Goal: Transaction & Acquisition: Purchase product/service

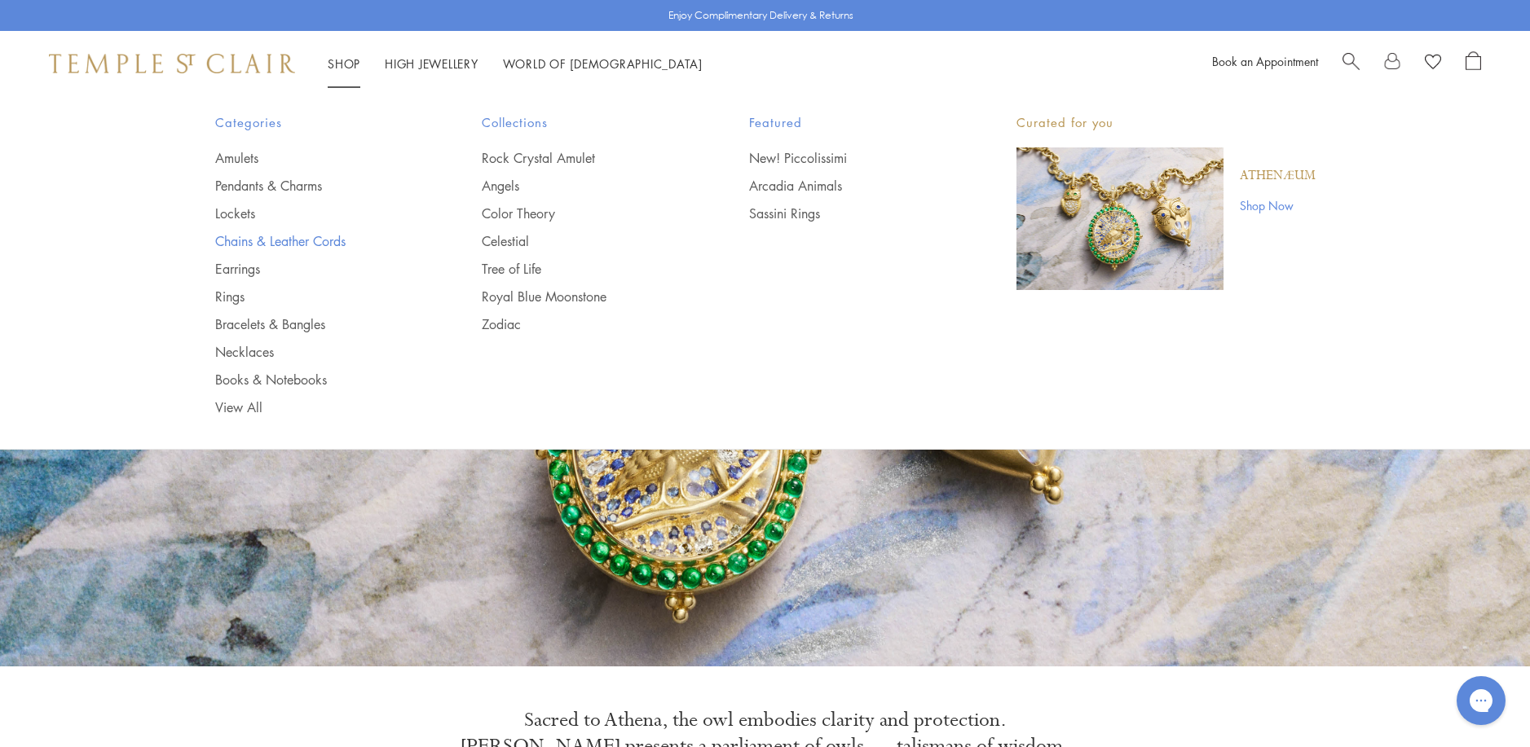
click at [242, 243] on link "Chains & Leather Cords" at bounding box center [316, 241] width 202 height 18
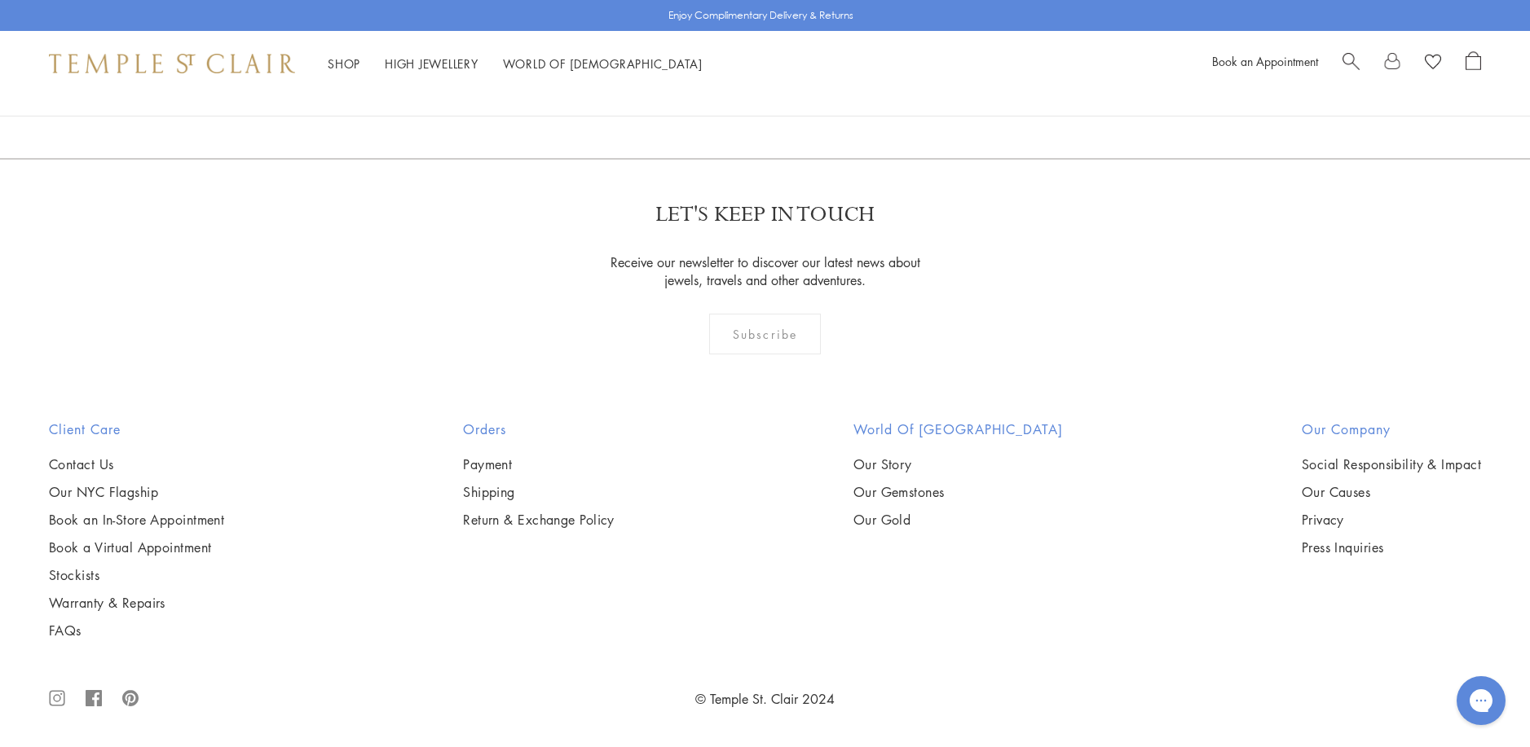
scroll to position [3015, 0]
click at [0, 0] on img at bounding box center [0, 0] width 0 height 0
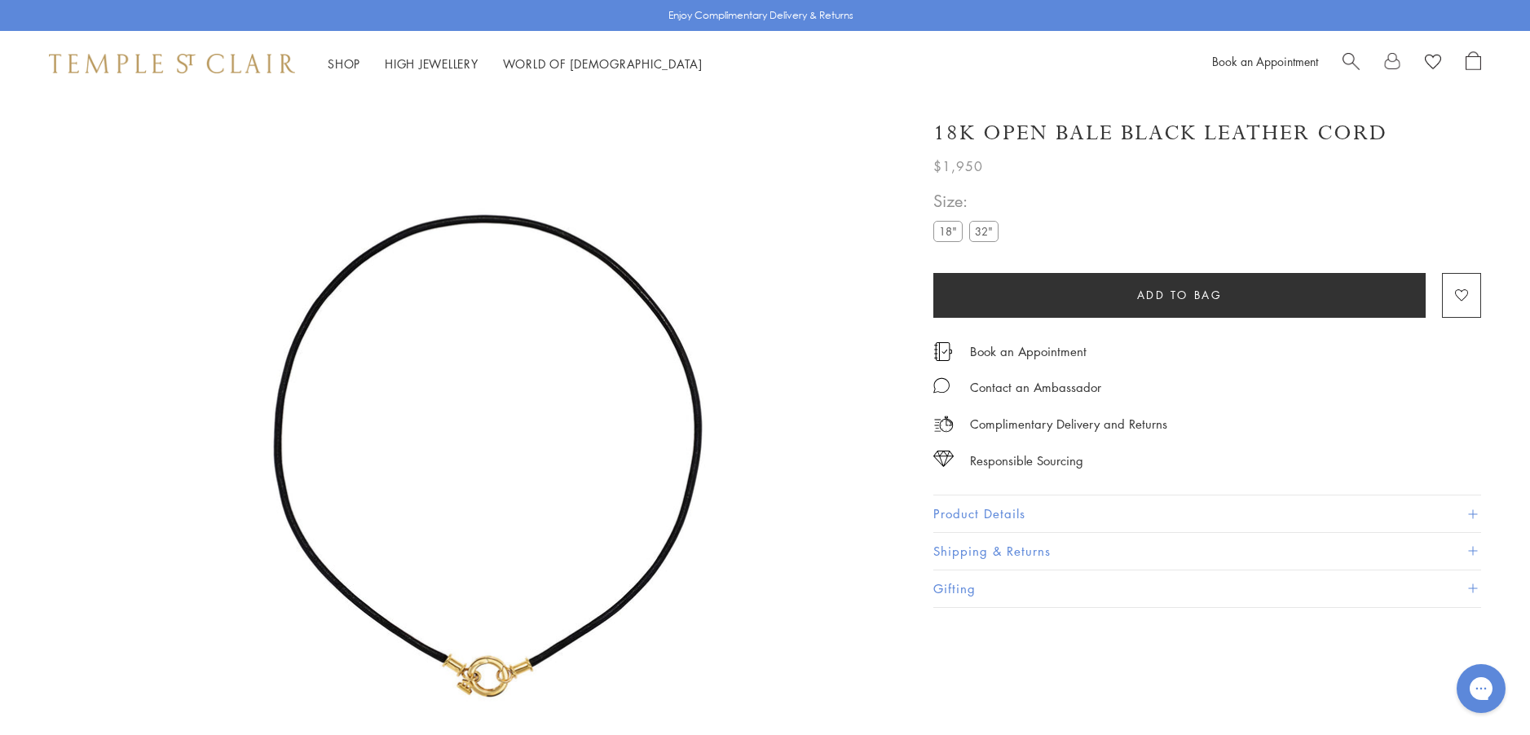
scroll to position [96, 0]
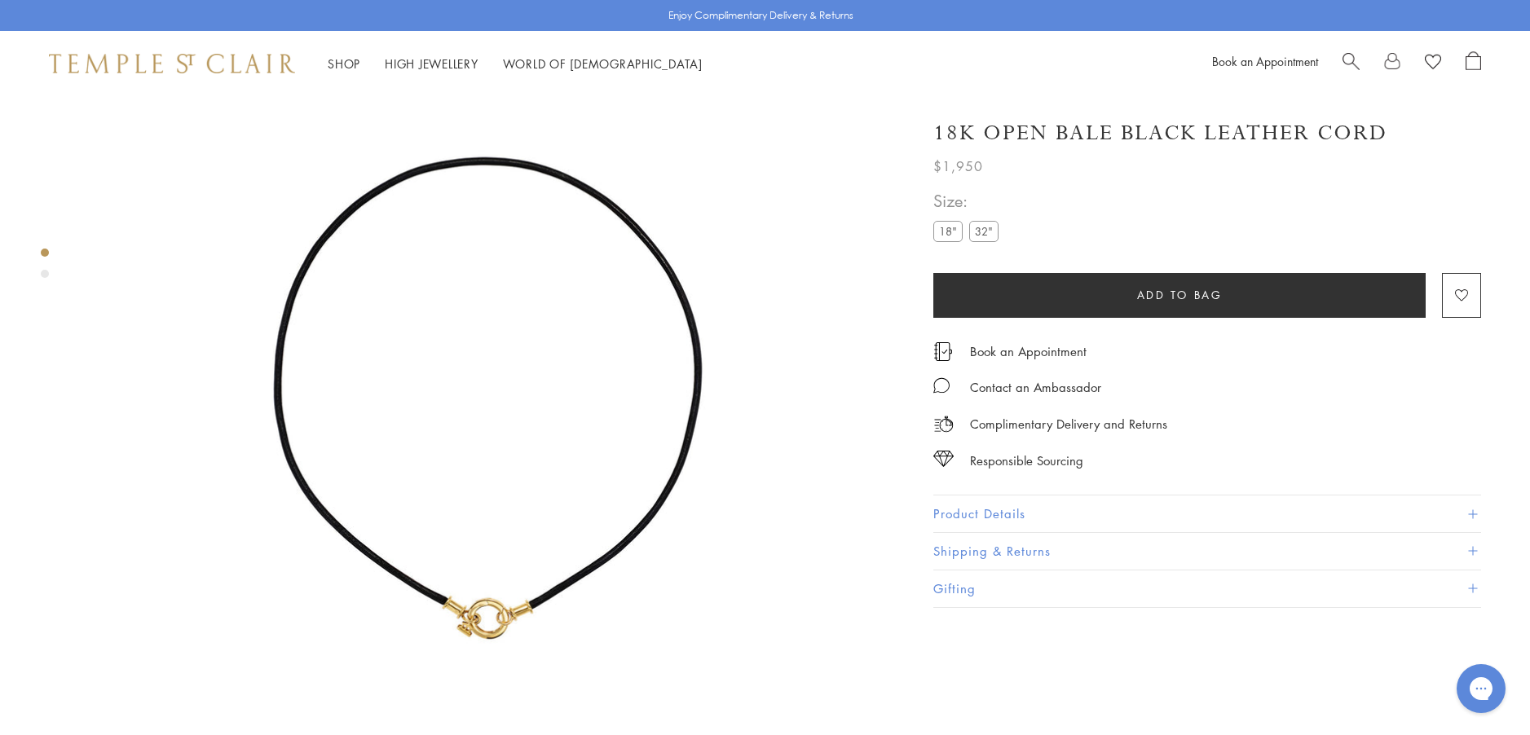
click at [963, 513] on button "Product Details" at bounding box center [1207, 513] width 548 height 37
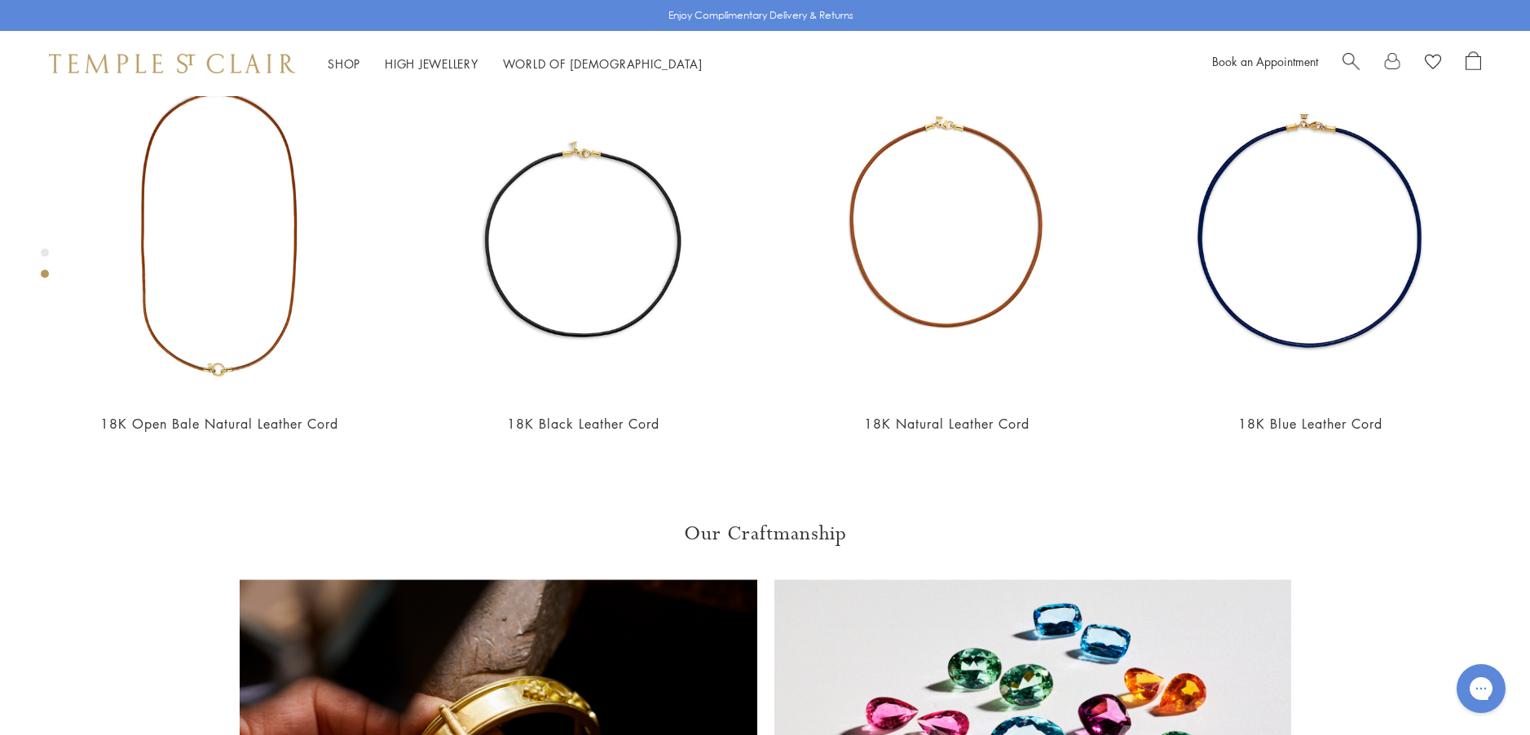
scroll to position [993, 0]
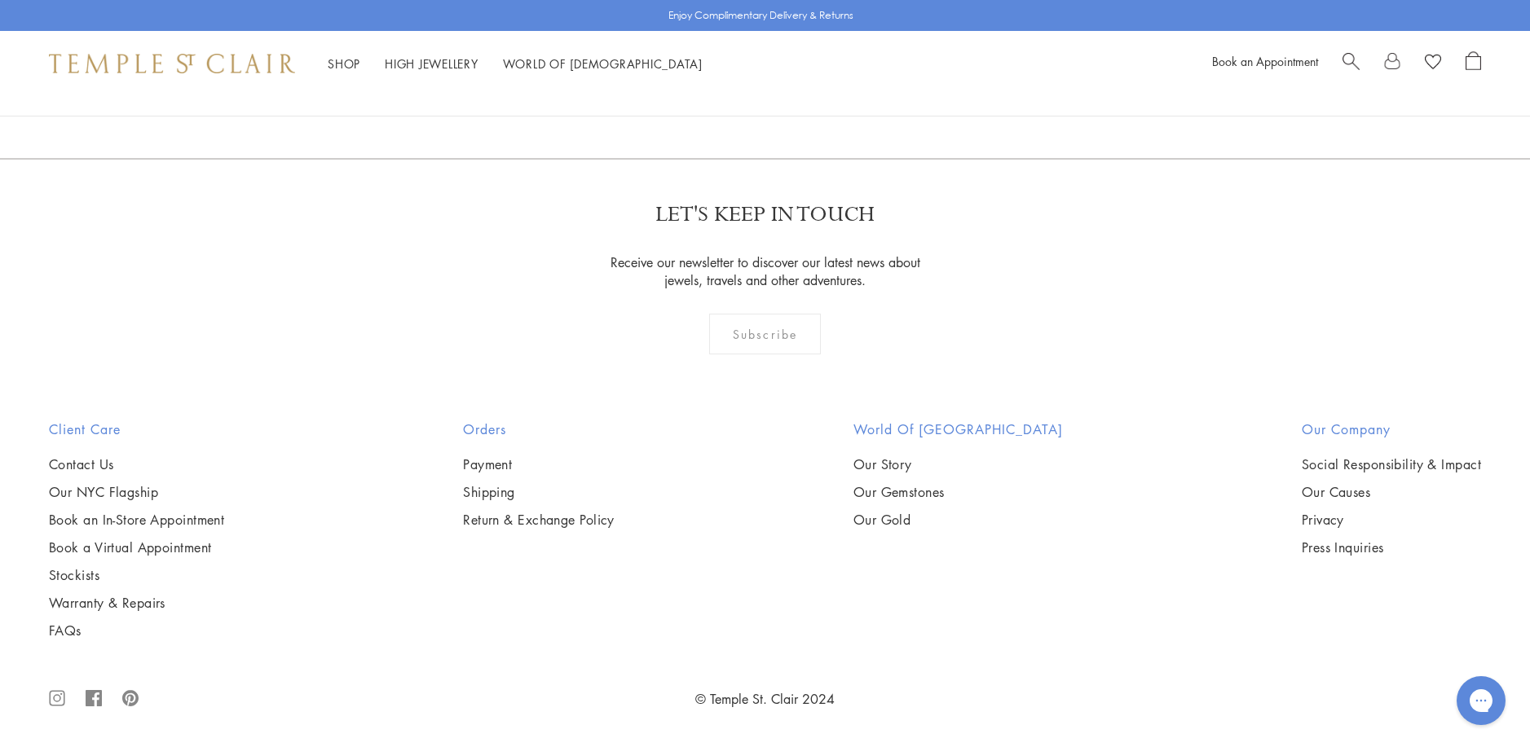
scroll to position [4156, 0]
click at [0, 0] on img at bounding box center [0, 0] width 0 height 0
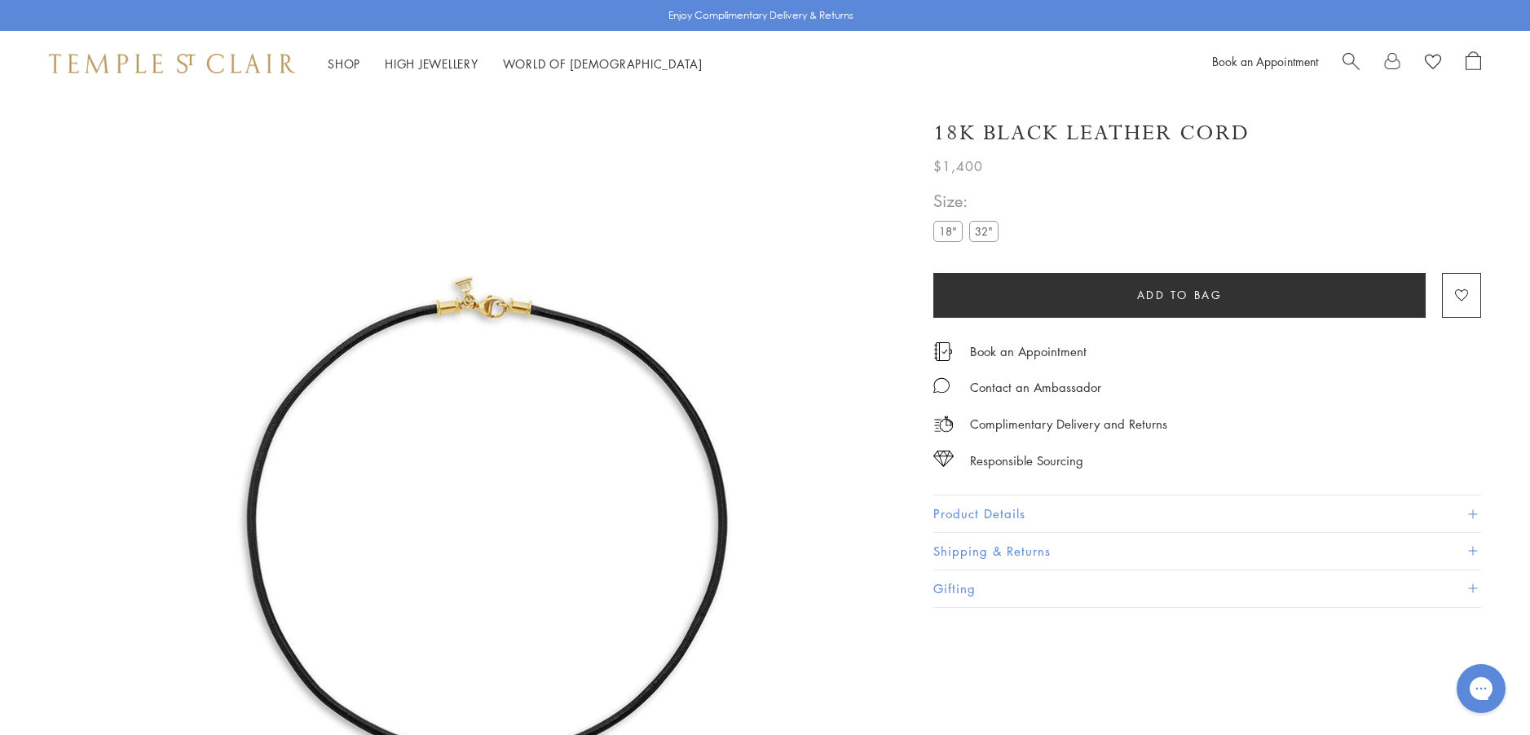
scroll to position [96, 0]
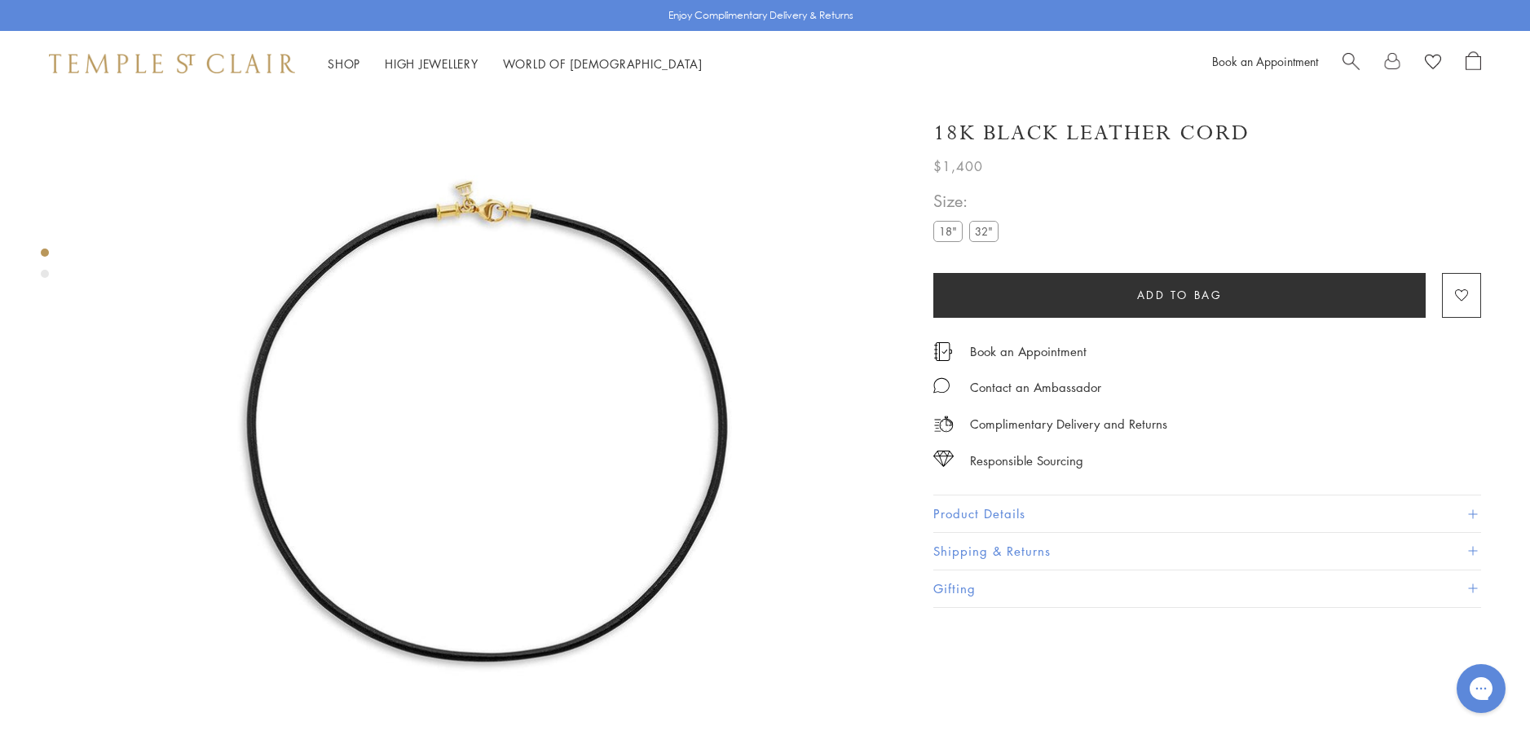
click at [966, 509] on button "Product Details" at bounding box center [1207, 513] width 548 height 37
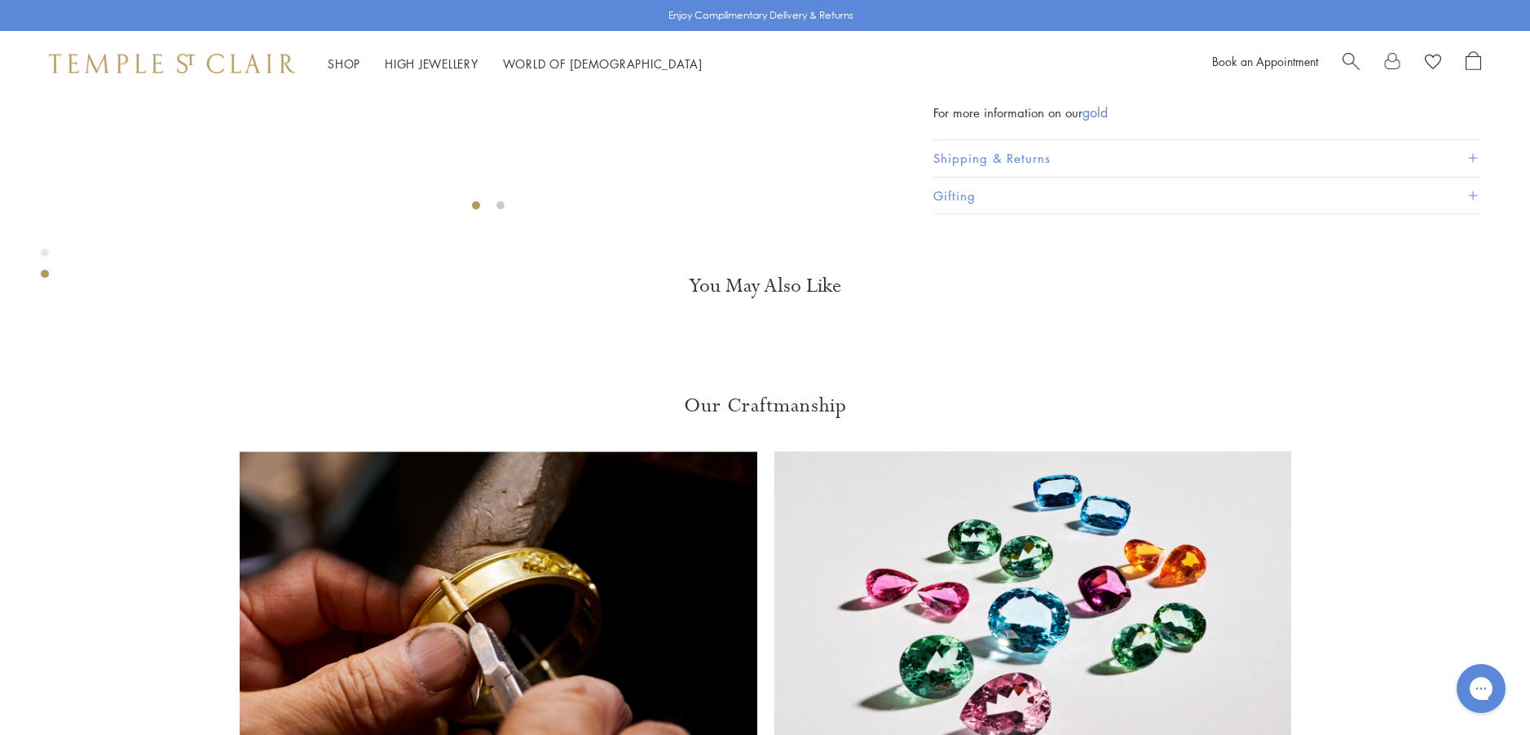
scroll to position [585, 0]
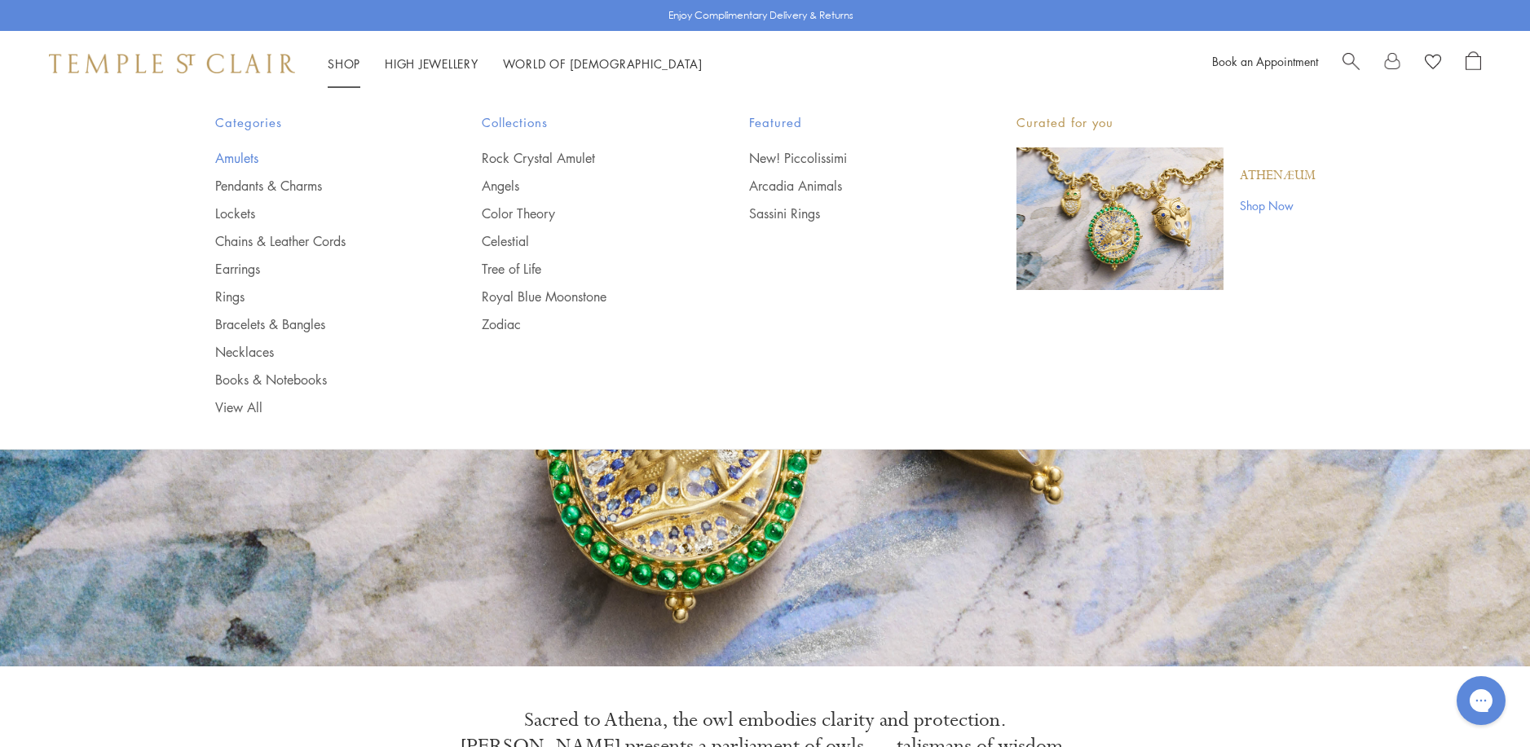
click at [223, 154] on link "Amulets" at bounding box center [316, 158] width 202 height 18
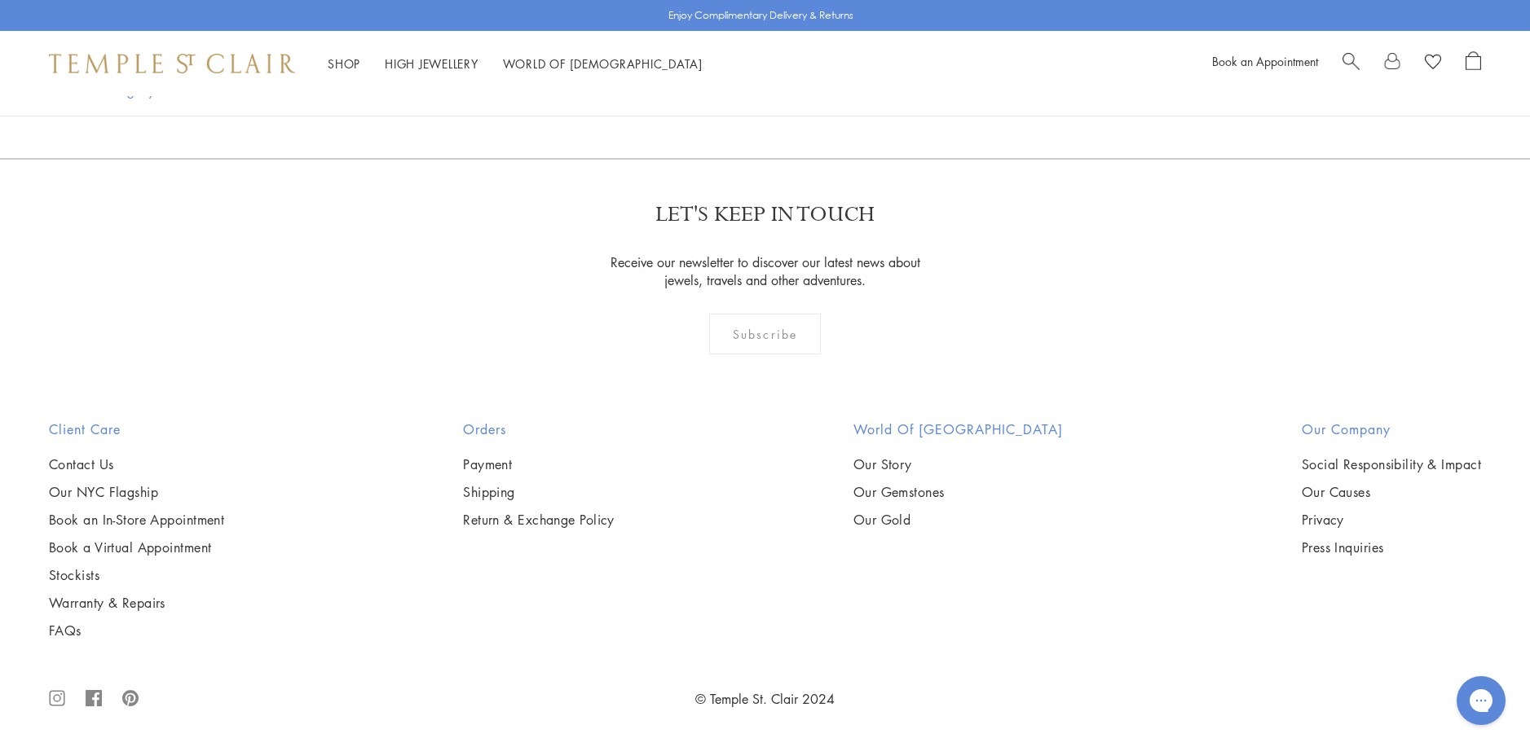
scroll to position [3667, 0]
click at [0, 0] on img at bounding box center [0, 0] width 0 height 0
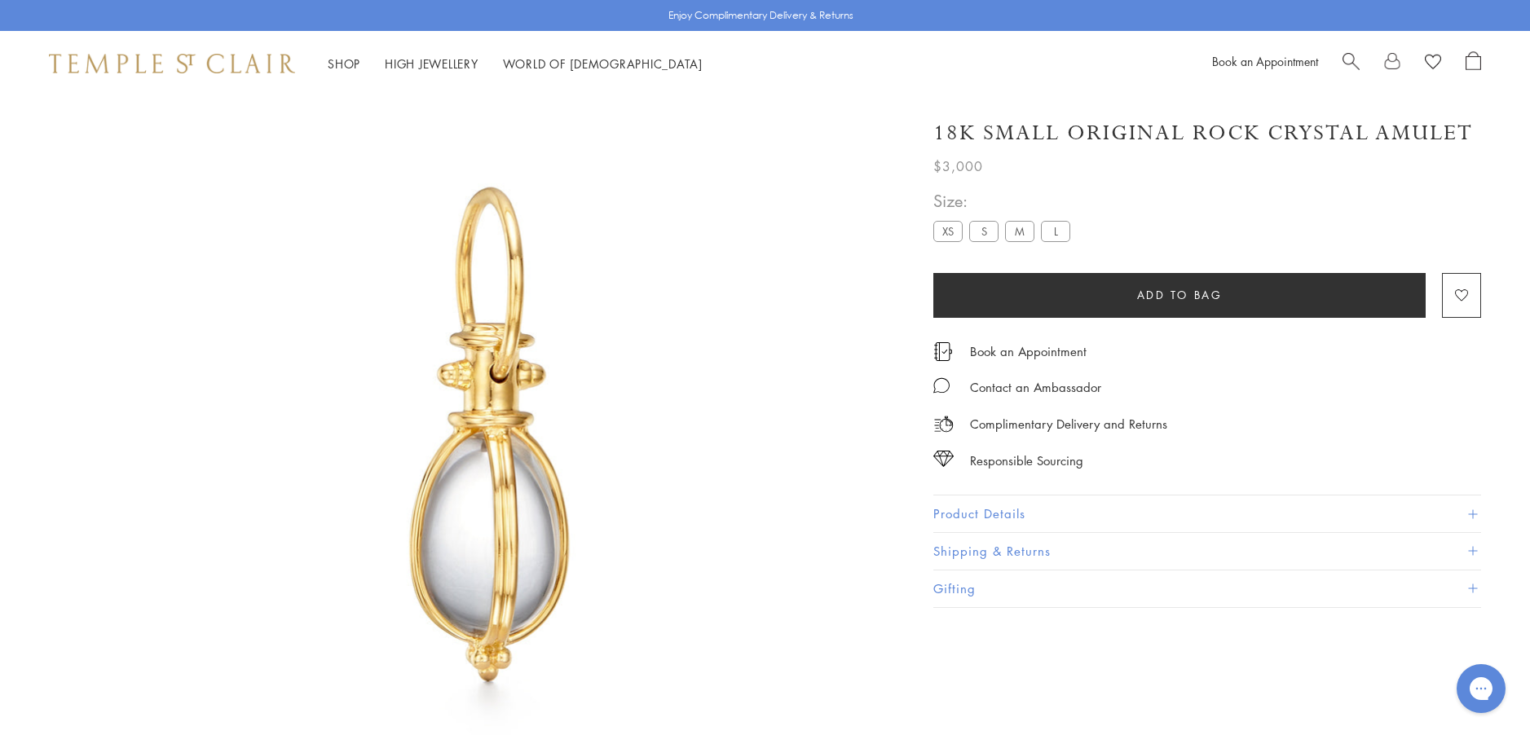
scroll to position [96, 0]
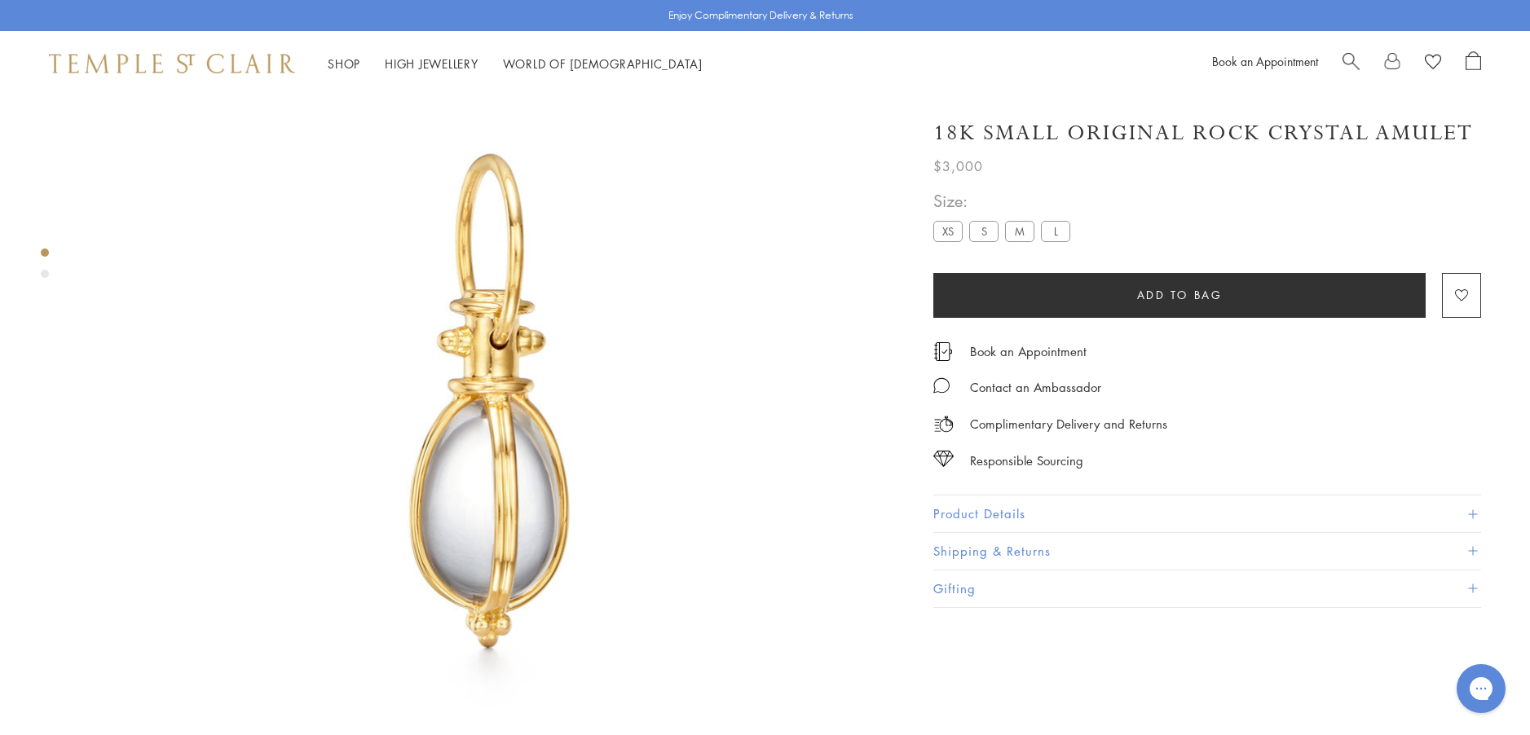
click at [971, 510] on button "Product Details" at bounding box center [1207, 513] width 548 height 37
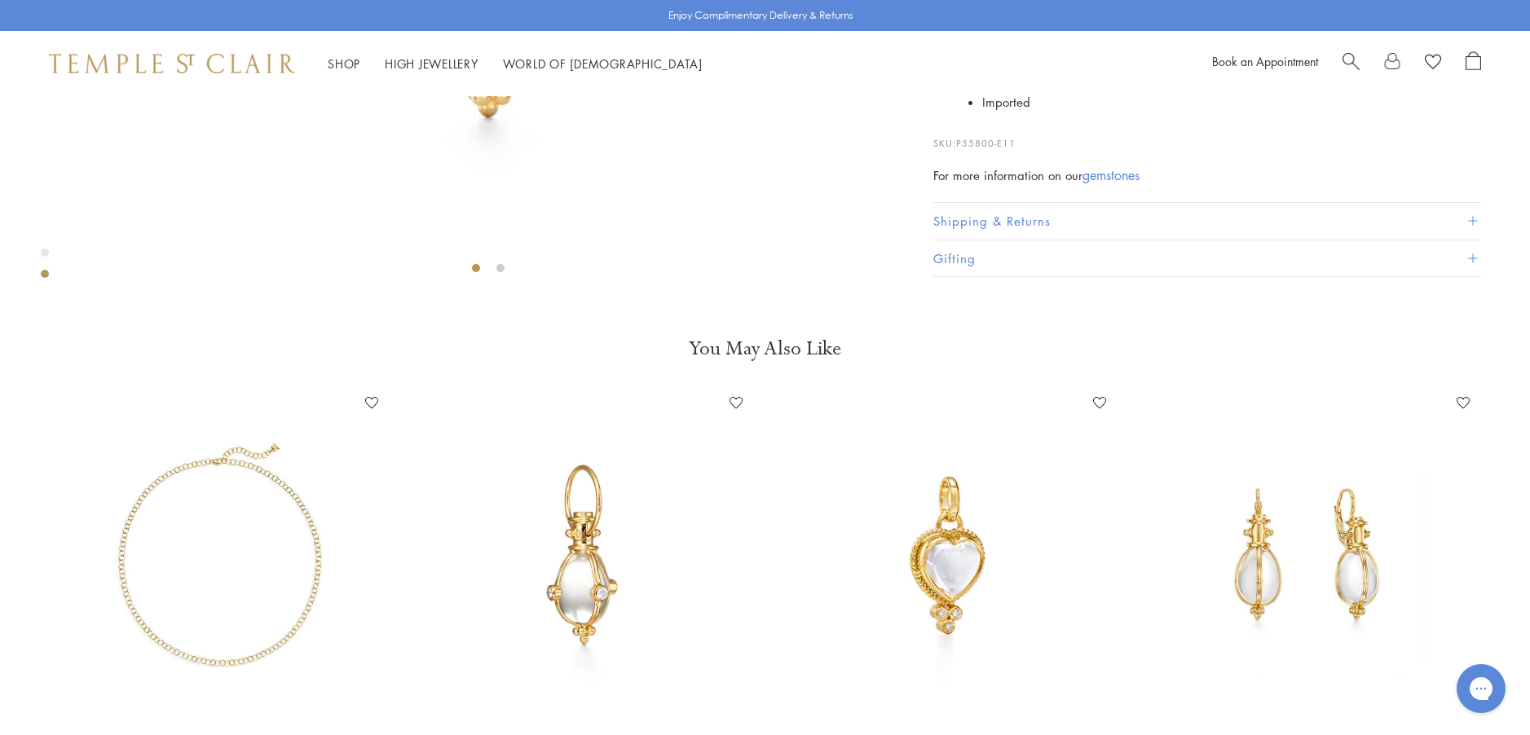
scroll to position [585, 0]
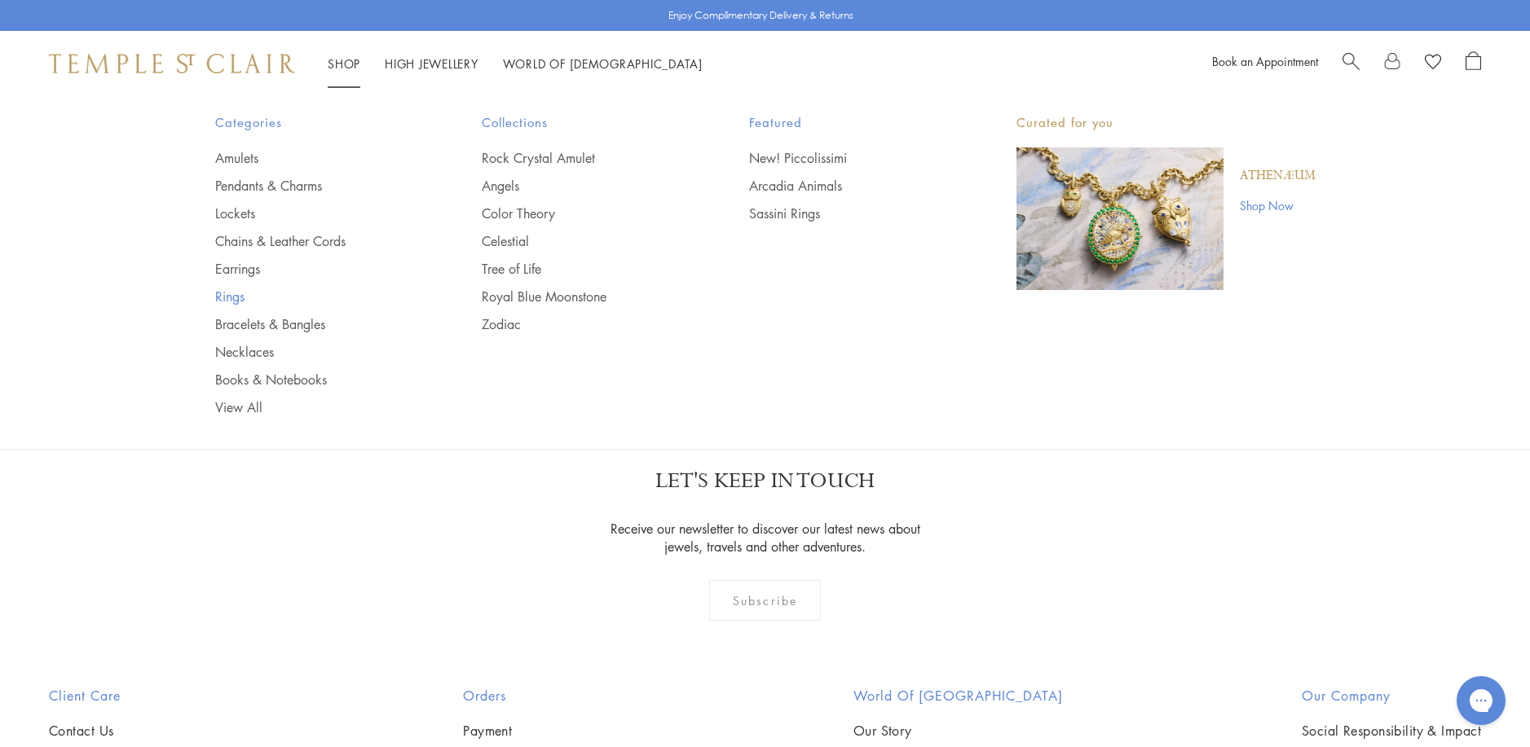
click at [231, 297] on link "Rings" at bounding box center [316, 297] width 202 height 18
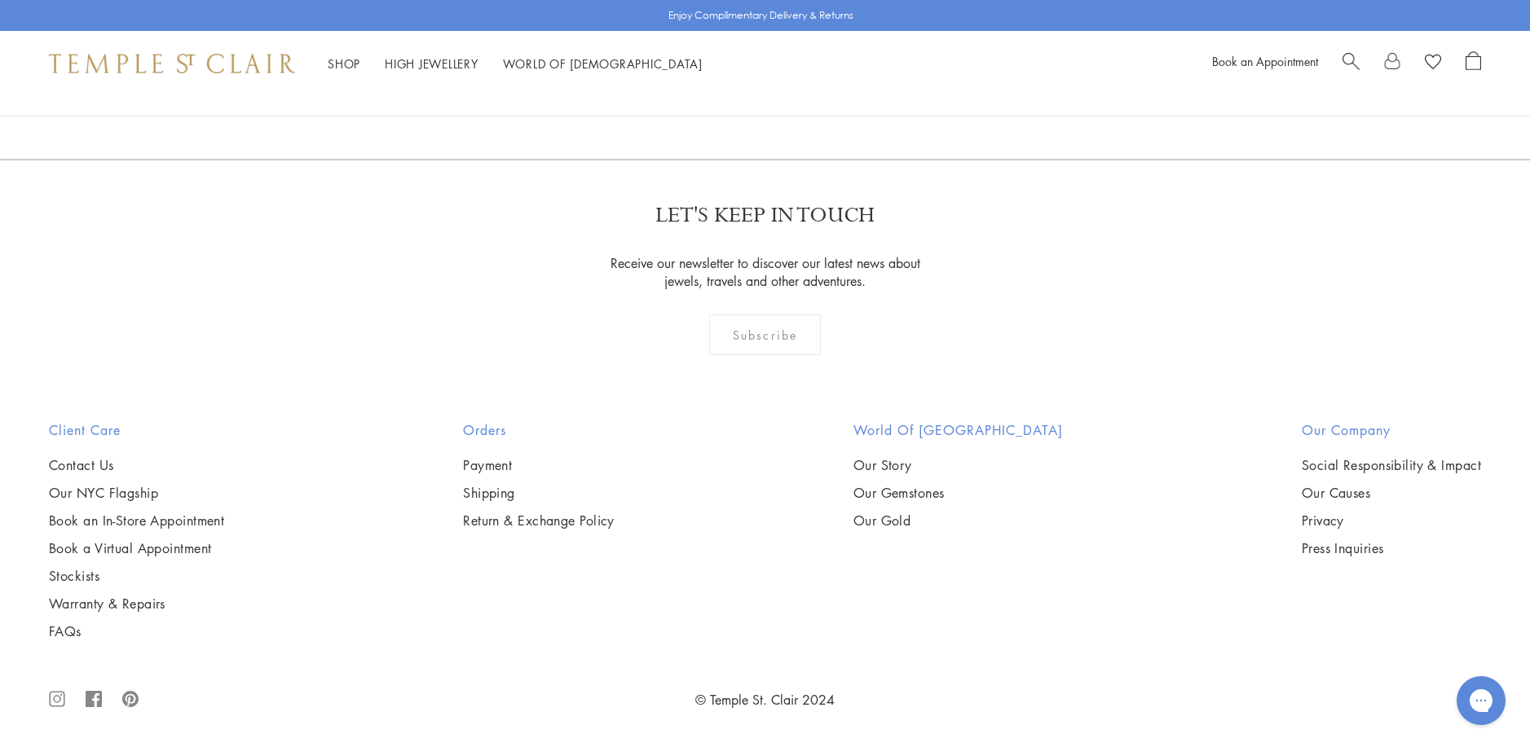
scroll to position [4890, 0]
click at [0, 0] on img at bounding box center [0, 0] width 0 height 0
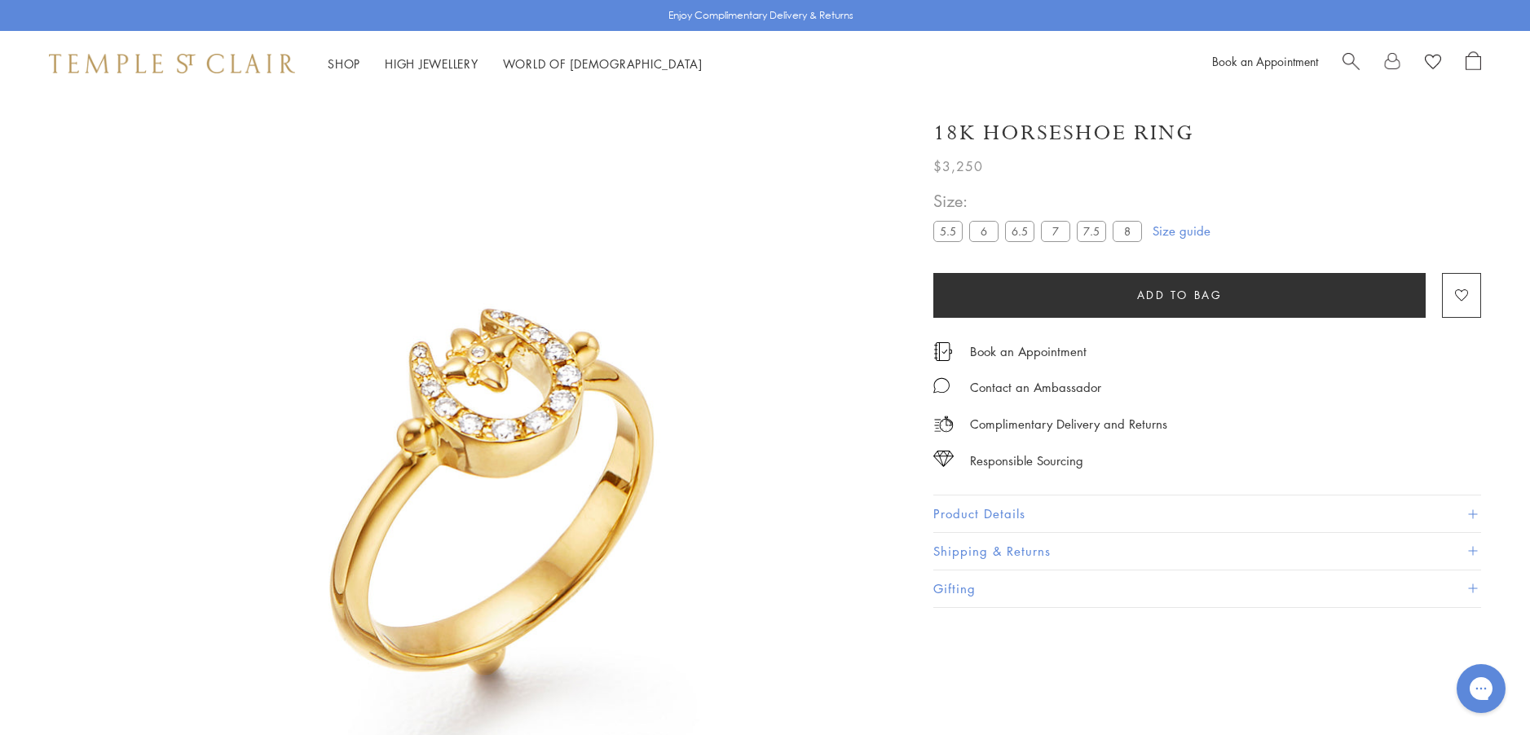
scroll to position [96, 0]
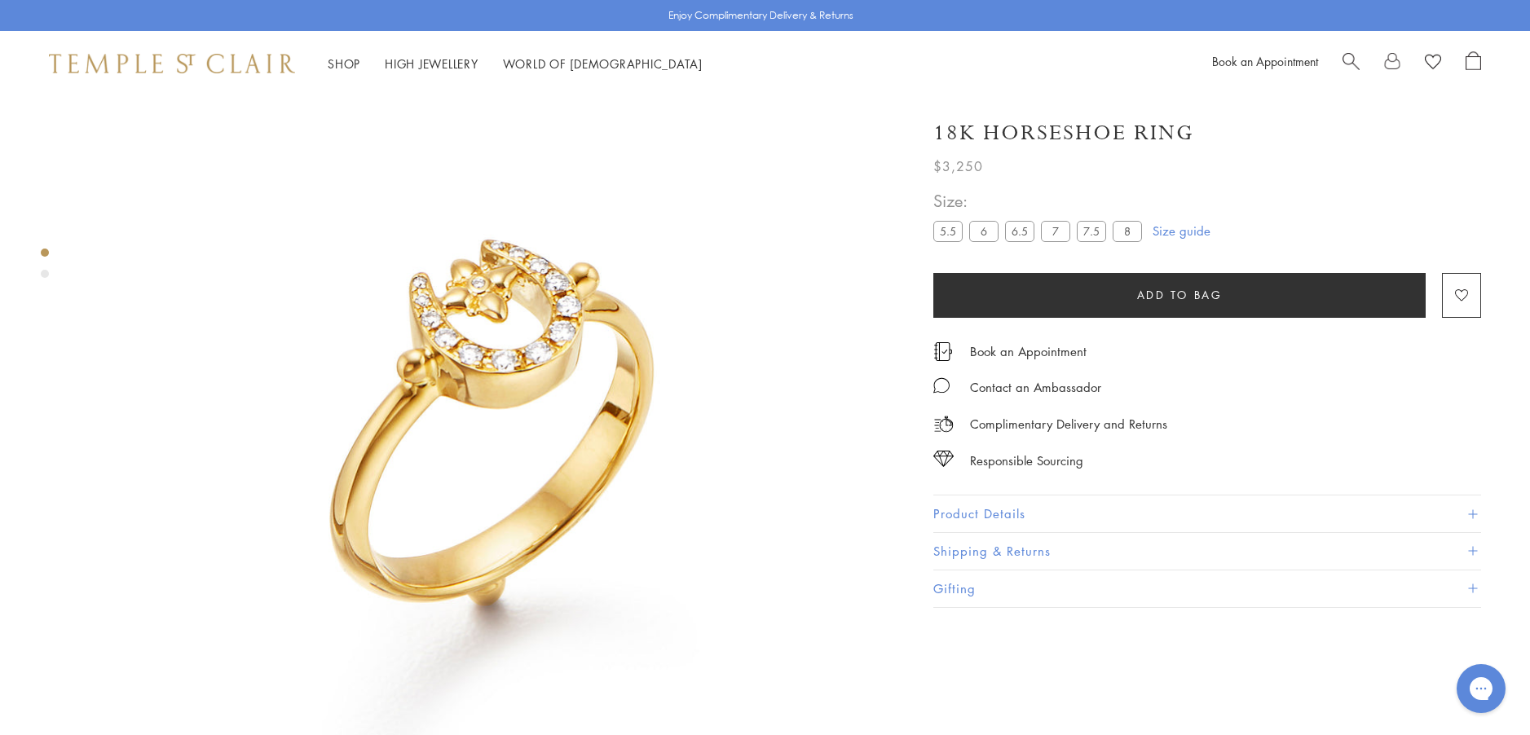
click at [1137, 236] on label "8" at bounding box center [1126, 231] width 29 height 20
click at [966, 514] on button "Product Details" at bounding box center [1207, 513] width 548 height 37
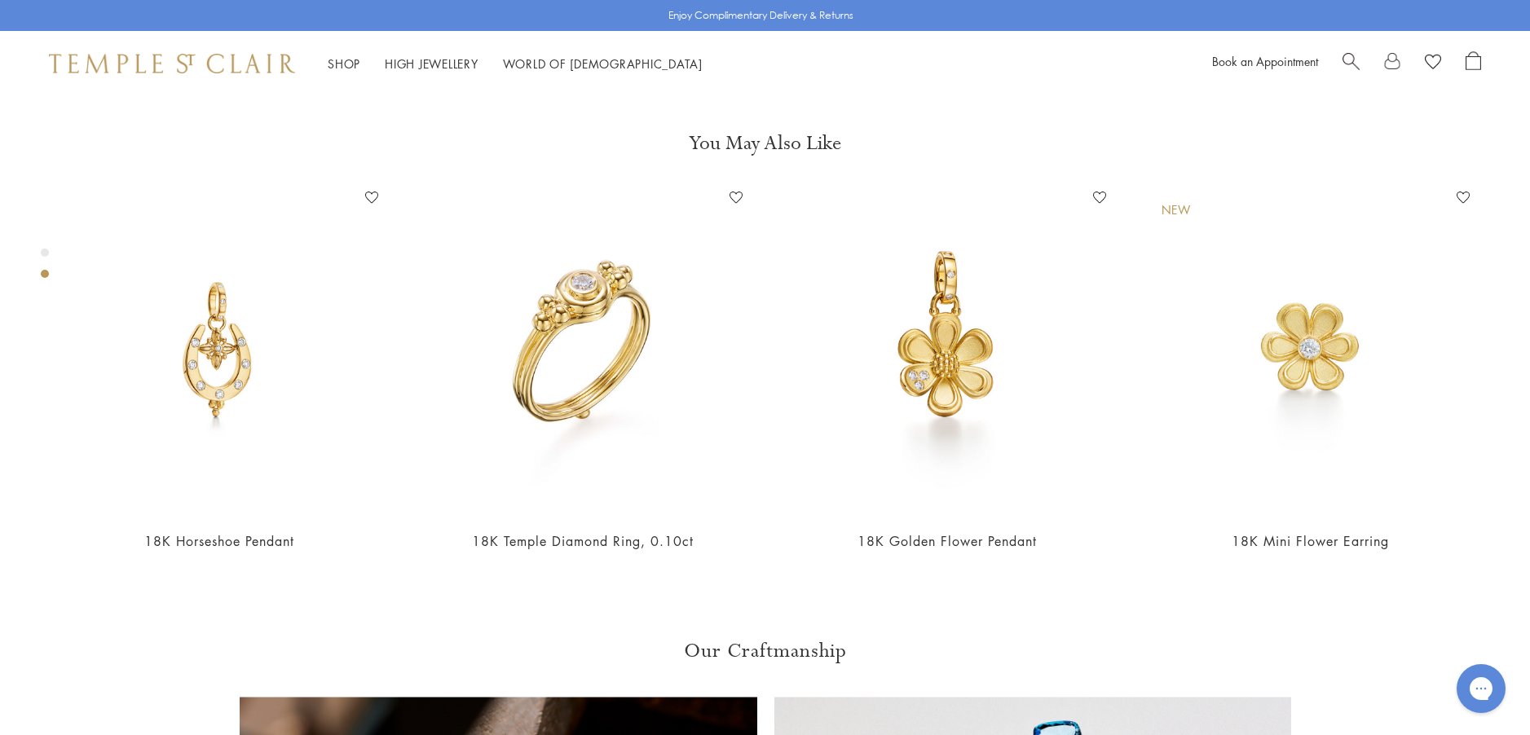
scroll to position [911, 0]
